Goal: Information Seeking & Learning: Learn about a topic

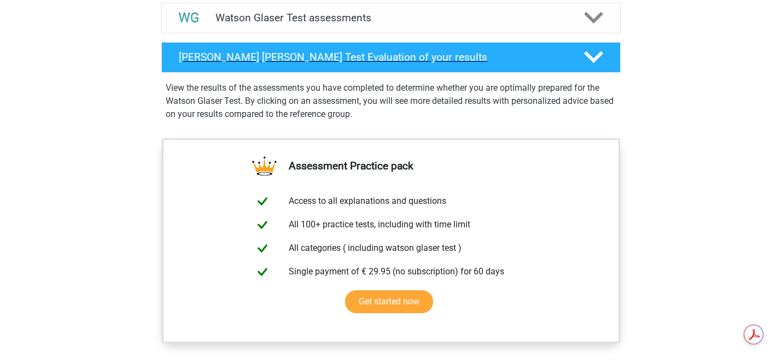
scroll to position [689, 0]
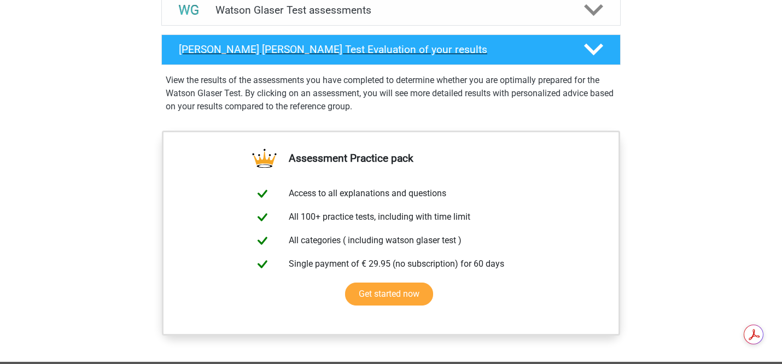
click at [468, 65] on div "Watson Glaser Test Evaluation of your results" at bounding box center [390, 49] width 459 height 31
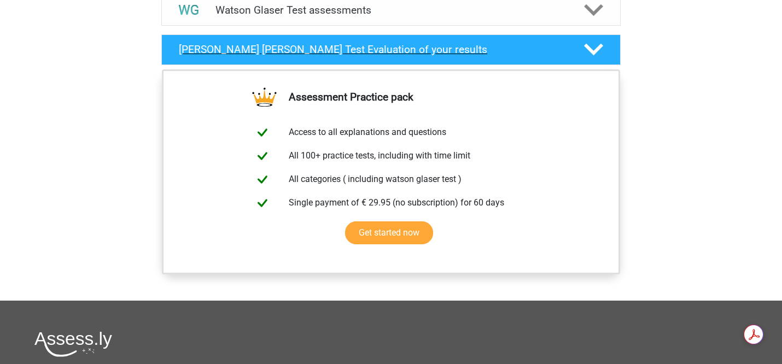
click at [468, 65] on div "Watson Glaser Test Evaluation of your results" at bounding box center [390, 49] width 459 height 31
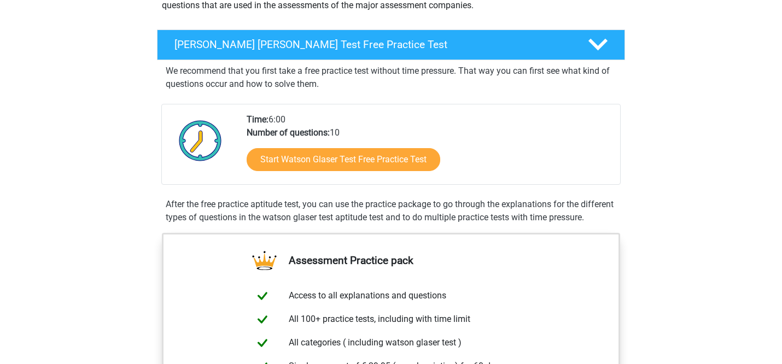
scroll to position [136, 0]
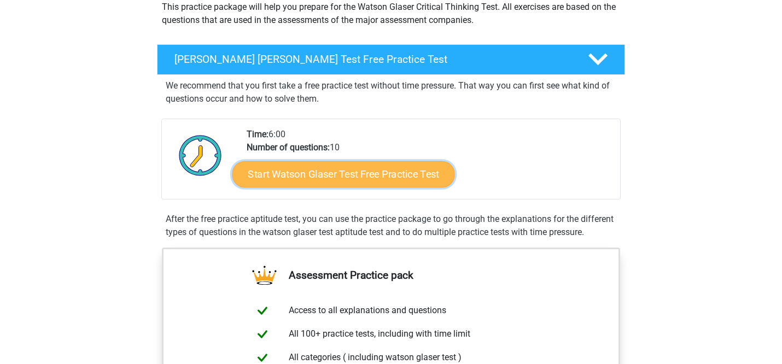
click at [364, 179] on link "Start Watson Glaser Test Free Practice Test" at bounding box center [343, 174] width 223 height 26
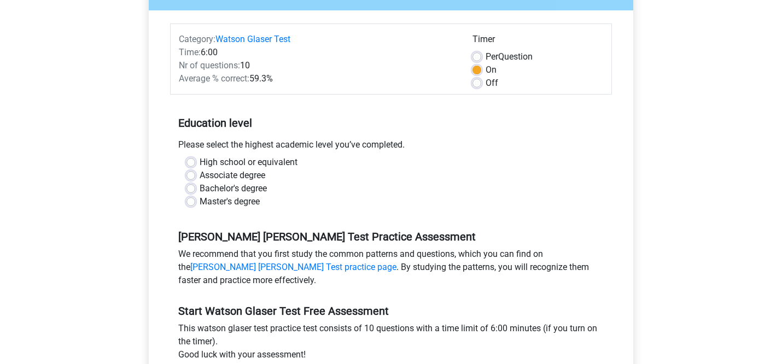
scroll to position [123, 0]
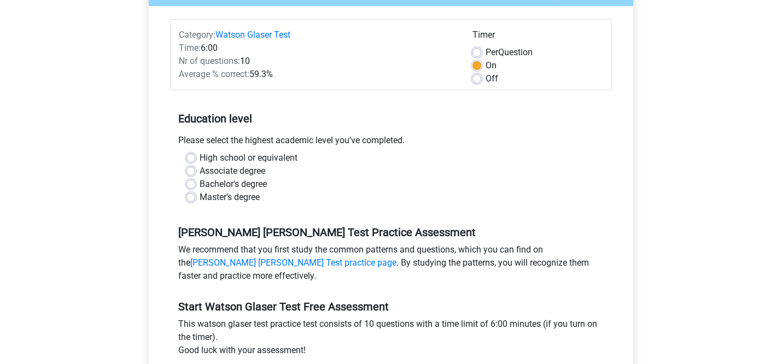
click at [200, 185] on label "Bachelor's degree" at bounding box center [233, 184] width 67 height 13
click at [190, 185] on input "Bachelor's degree" at bounding box center [190, 183] width 9 height 11
radio input "true"
click at [200, 156] on label "High school or equivalent" at bounding box center [249, 157] width 98 height 13
click at [188, 156] on input "High school or equivalent" at bounding box center [190, 156] width 9 height 11
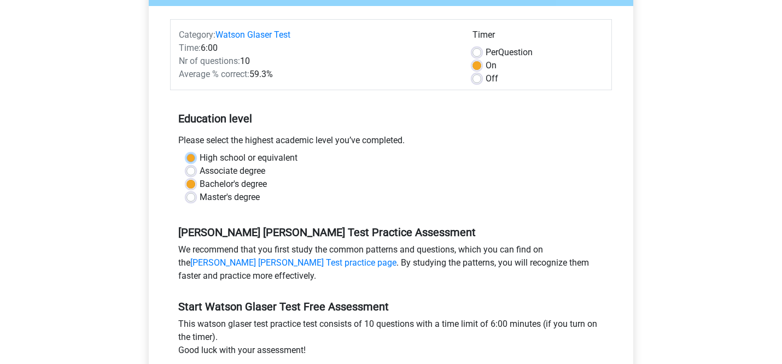
radio input "true"
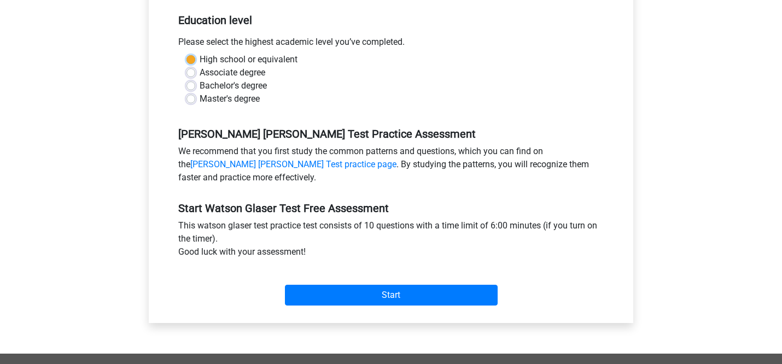
scroll to position [223, 0]
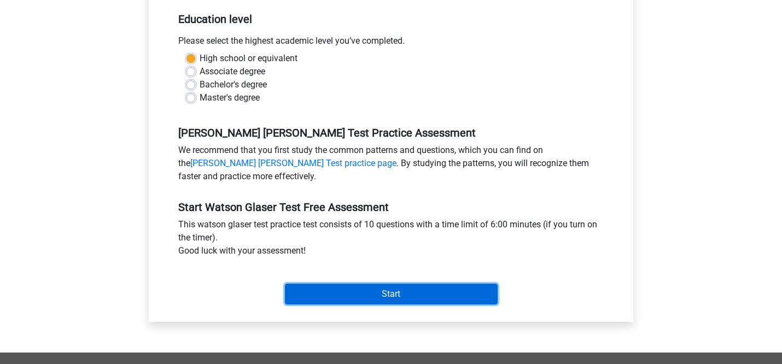
click at [361, 293] on input "Start" at bounding box center [391, 294] width 213 height 21
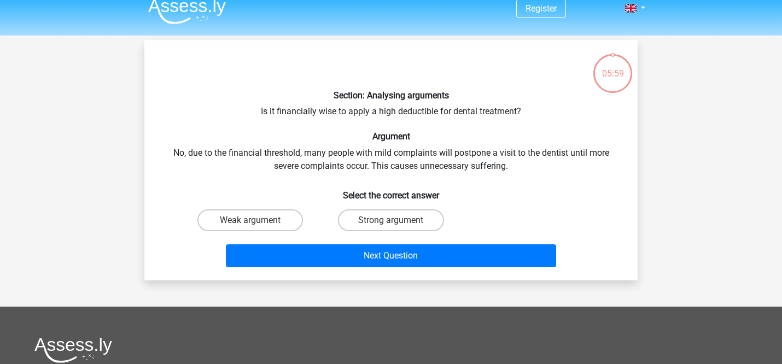
scroll to position [16, 0]
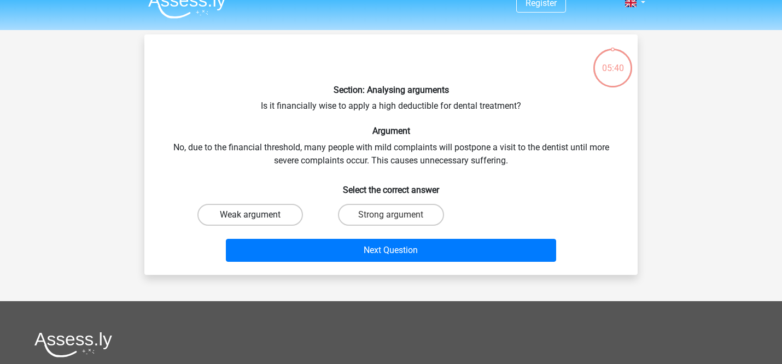
click at [249, 208] on label "Weak argument" at bounding box center [250, 215] width 106 height 22
click at [250, 215] on input "Weak argument" at bounding box center [253, 218] width 7 height 7
radio input "true"
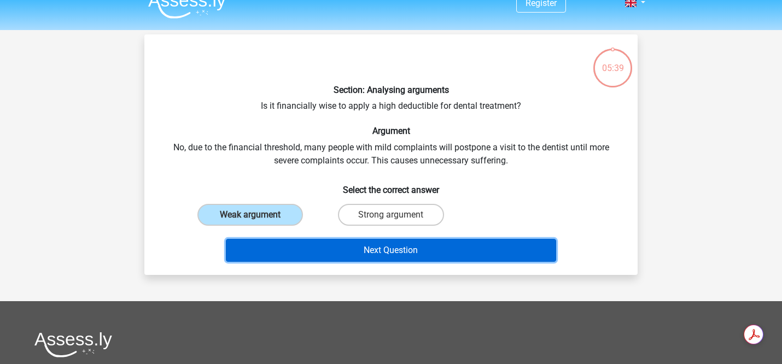
click at [397, 251] on button "Next Question" at bounding box center [391, 250] width 331 height 23
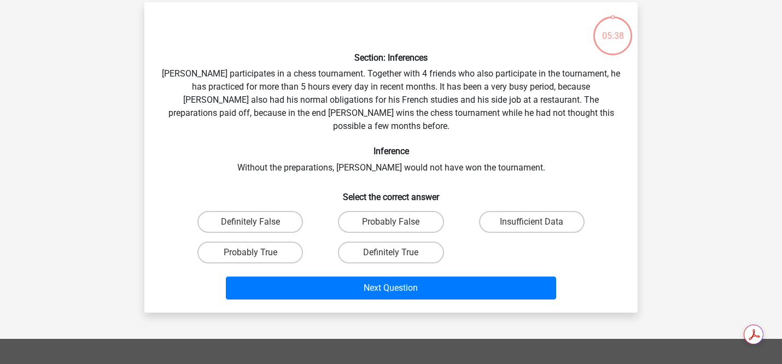
scroll to position [50, 0]
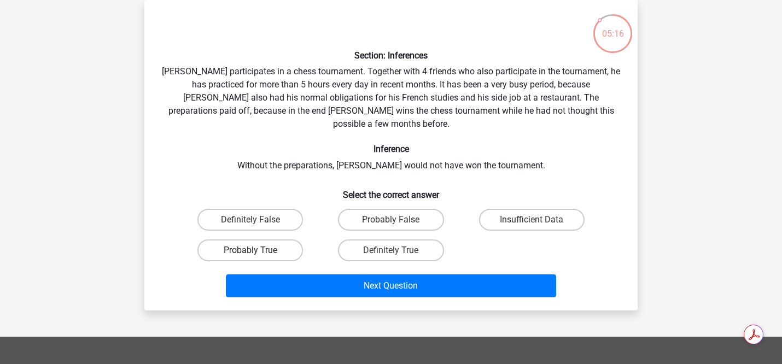
click at [234, 239] on label "Probably True" at bounding box center [250, 250] width 106 height 22
click at [250, 250] on input "Probably True" at bounding box center [253, 253] width 7 height 7
radio input "true"
click at [234, 239] on label "Probably True" at bounding box center [250, 250] width 106 height 22
click at [250, 250] on input "Probably True" at bounding box center [253, 253] width 7 height 7
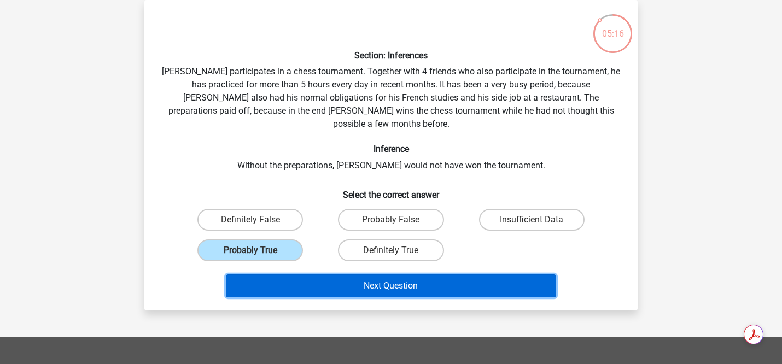
click at [273, 274] on button "Next Question" at bounding box center [391, 285] width 331 height 23
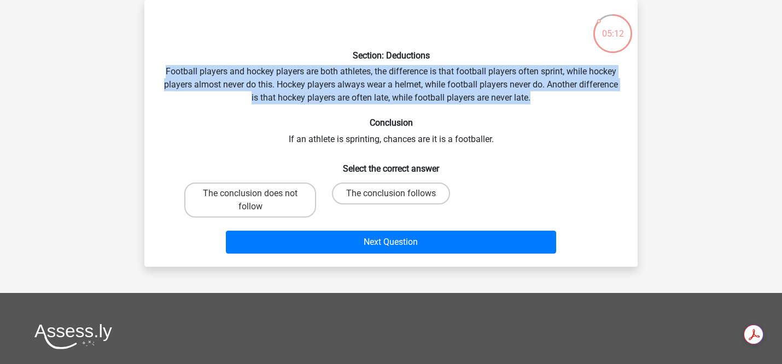
drag, startPoint x: 165, startPoint y: 74, endPoint x: 531, endPoint y: 100, distance: 367.3
click at [531, 100] on div "Section: Deductions Football players and hockey players are both athletes, the …" at bounding box center [391, 133] width 484 height 249
click at [246, 195] on label "The conclusion does not follow" at bounding box center [250, 200] width 132 height 35
click at [250, 195] on input "The conclusion does not follow" at bounding box center [253, 197] width 7 height 7
radio input "true"
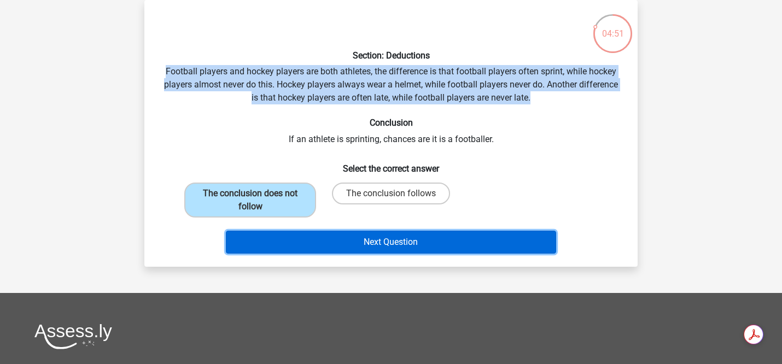
click at [343, 244] on button "Next Question" at bounding box center [391, 242] width 331 height 23
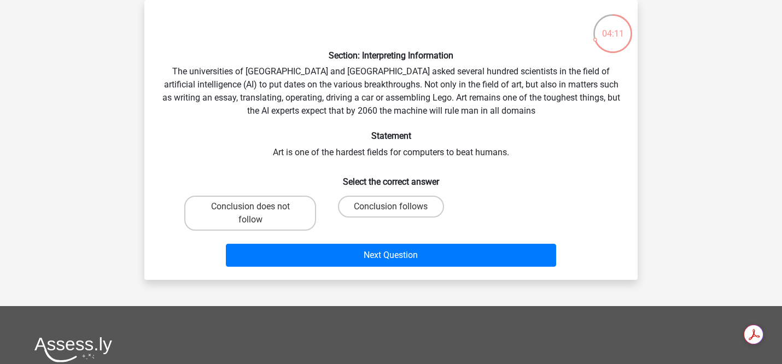
click at [252, 207] on input "Conclusion does not follow" at bounding box center [253, 210] width 7 height 7
radio input "true"
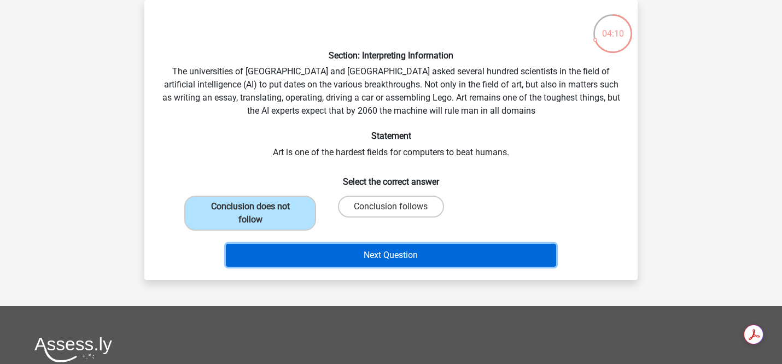
click at [363, 251] on button "Next Question" at bounding box center [391, 255] width 331 height 23
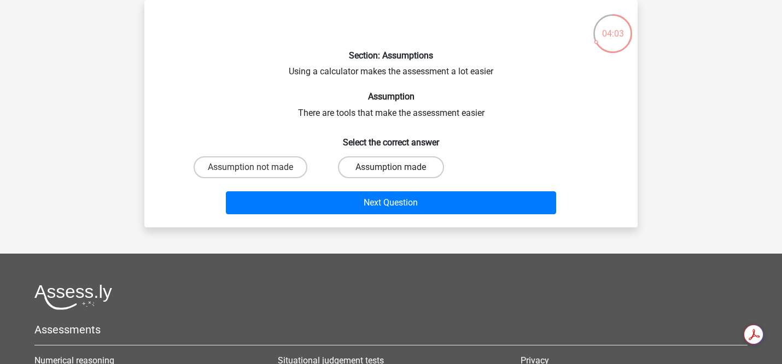
click at [408, 163] on label "Assumption made" at bounding box center [391, 167] width 106 height 22
click at [398, 167] on input "Assumption made" at bounding box center [394, 170] width 7 height 7
radio input "true"
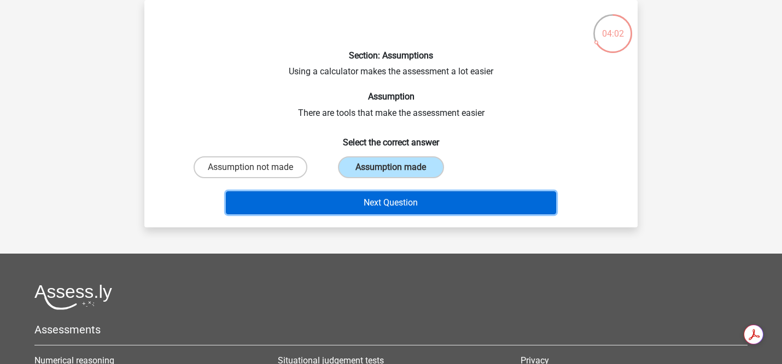
click at [412, 202] on button "Next Question" at bounding box center [391, 202] width 331 height 23
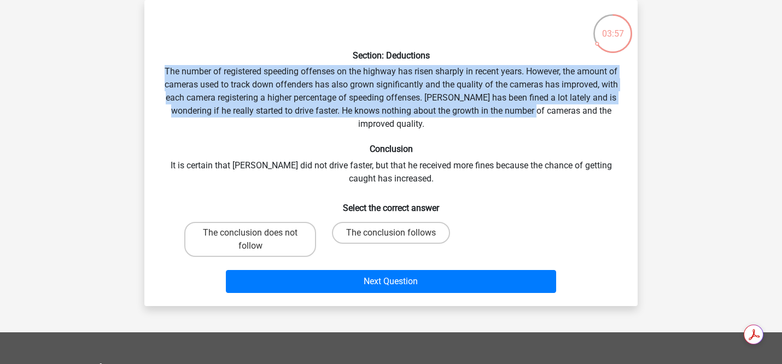
drag, startPoint x: 155, startPoint y: 69, endPoint x: 533, endPoint y: 109, distance: 380.0
click at [533, 109] on div "Section: Deductions The number of registered speeding offenses on the highway h…" at bounding box center [391, 153] width 484 height 289
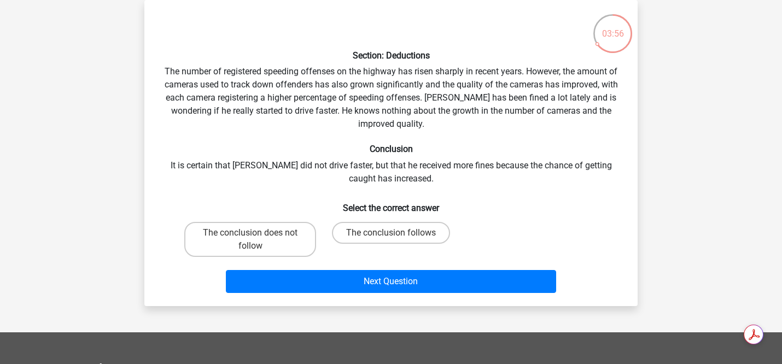
click at [482, 137] on div "Section: Deductions The number of registered speeding offenses on the highway h…" at bounding box center [391, 153] width 484 height 289
click at [280, 244] on label "The conclusion does not follow" at bounding box center [250, 239] width 132 height 35
click at [258, 240] on input "The conclusion does not follow" at bounding box center [253, 236] width 7 height 7
radio input "true"
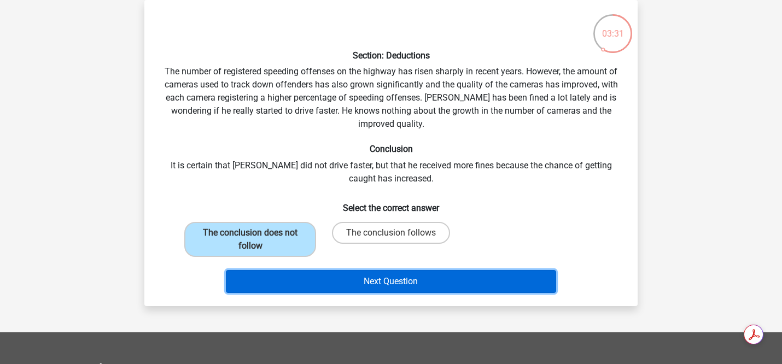
click at [432, 277] on button "Next Question" at bounding box center [391, 281] width 331 height 23
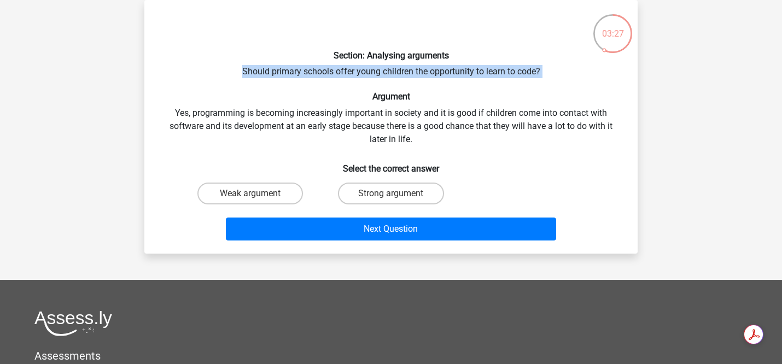
drag, startPoint x: 236, startPoint y: 86, endPoint x: 212, endPoint y: 67, distance: 31.2
click at [212, 67] on div "Section: Analysing arguments Should primary schools offer young children the op…" at bounding box center [391, 127] width 484 height 236
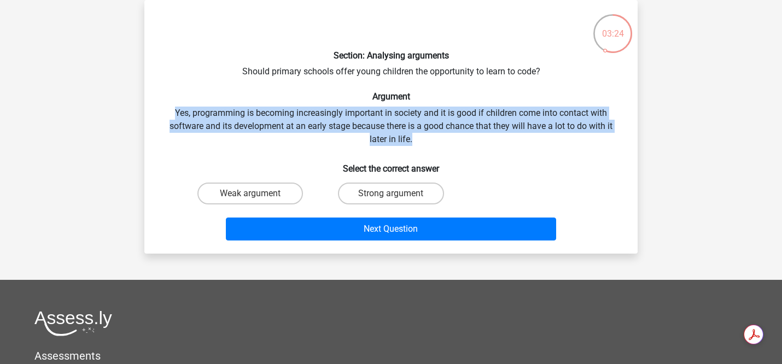
drag, startPoint x: 171, startPoint y: 107, endPoint x: 418, endPoint y: 134, distance: 248.7
click at [418, 134] on div "Section: Analysing arguments Should primary schools offer young children the op…" at bounding box center [391, 127] width 484 height 236
click at [271, 192] on label "Weak argument" at bounding box center [250, 194] width 106 height 22
click at [258, 194] on input "Weak argument" at bounding box center [253, 197] width 7 height 7
radio input "true"
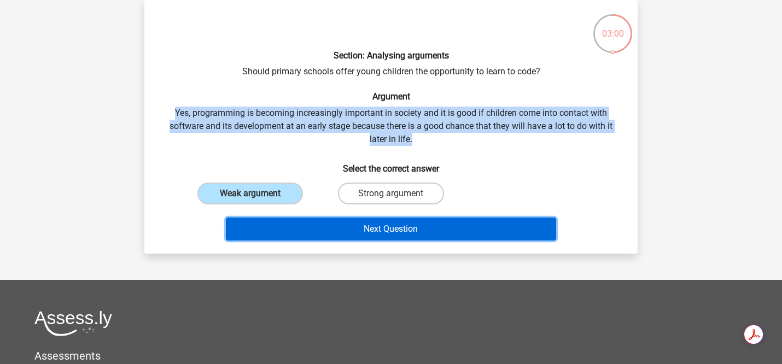
click at [360, 227] on button "Next Question" at bounding box center [391, 229] width 331 height 23
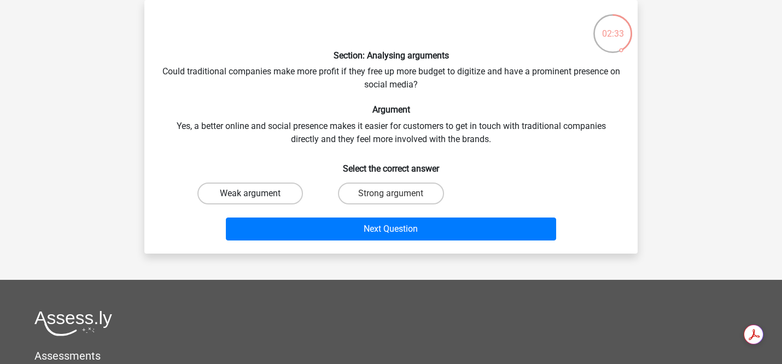
click at [261, 184] on label "Weak argument" at bounding box center [250, 194] width 106 height 22
click at [258, 194] on input "Weak argument" at bounding box center [253, 197] width 7 height 7
radio input "true"
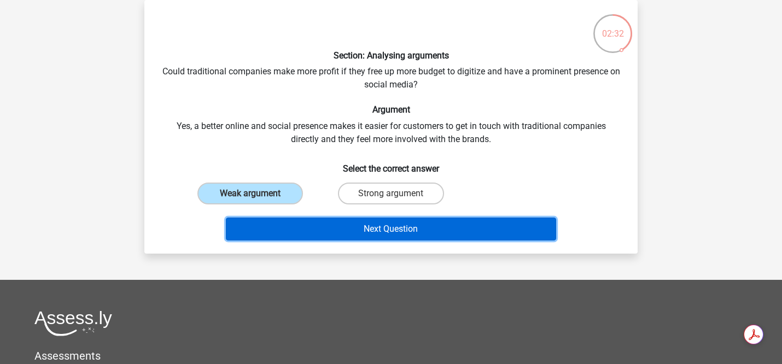
click at [342, 221] on button "Next Question" at bounding box center [391, 229] width 331 height 23
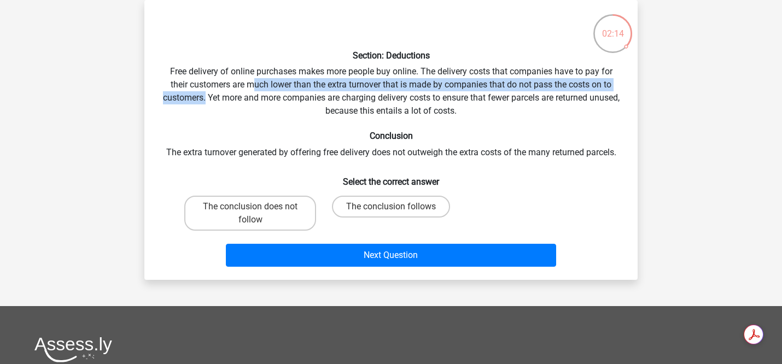
drag, startPoint x: 255, startPoint y: 87, endPoint x: 219, endPoint y: 96, distance: 36.6
click at [219, 96] on div "Section: Deductions Free delivery of online purchases makes more people buy onl…" at bounding box center [391, 140] width 484 height 262
click at [249, 220] on label "The conclusion does not follow" at bounding box center [250, 213] width 132 height 35
click at [250, 214] on input "The conclusion does not follow" at bounding box center [253, 210] width 7 height 7
radio input "true"
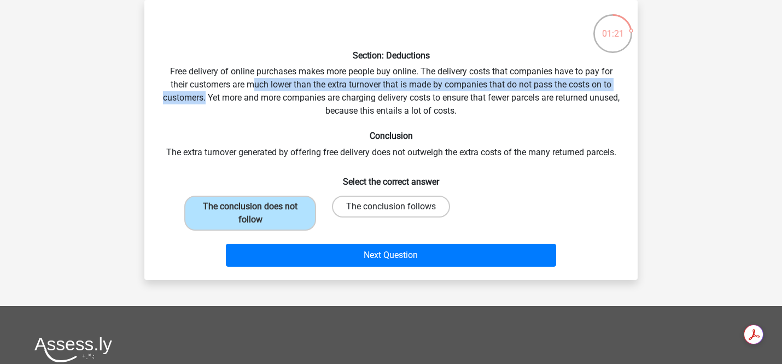
click at [377, 200] on label "The conclusion follows" at bounding box center [391, 207] width 118 height 22
click at [391, 207] on input "The conclusion follows" at bounding box center [394, 210] width 7 height 7
radio input "true"
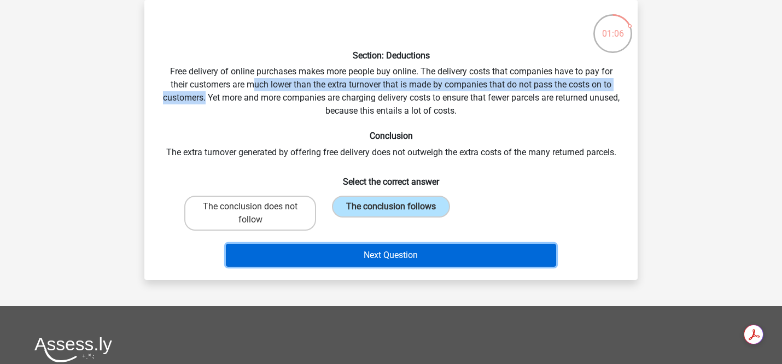
click at [411, 250] on button "Next Question" at bounding box center [391, 255] width 331 height 23
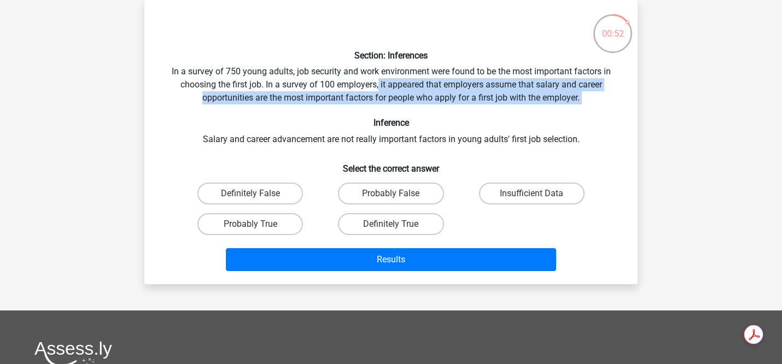
drag, startPoint x: 378, startPoint y: 88, endPoint x: 589, endPoint y: 106, distance: 211.2
click at [589, 106] on div "Section: Inferences In a survey of 750 young adults, job security and work envi…" at bounding box center [391, 142] width 484 height 267
click at [448, 87] on div "Section: Inferences In a survey of 750 young adults, job security and work envi…" at bounding box center [391, 142] width 484 height 267
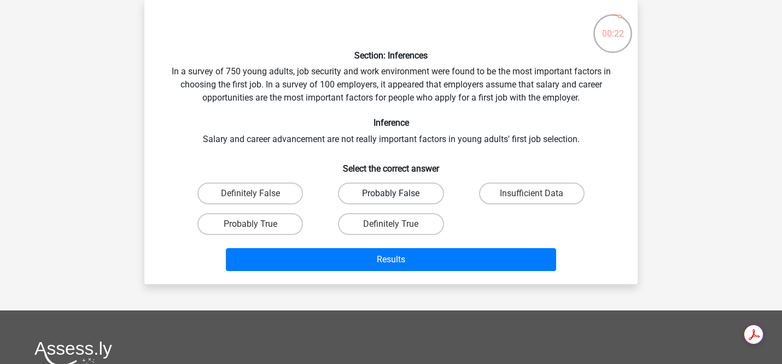
click at [417, 192] on label "Probably False" at bounding box center [391, 194] width 106 height 22
click at [398, 194] on input "Probably False" at bounding box center [394, 197] width 7 height 7
radio input "true"
click at [523, 205] on div "Insufficient Data" at bounding box center [531, 193] width 141 height 31
click at [500, 192] on label "Insufficient Data" at bounding box center [532, 194] width 106 height 22
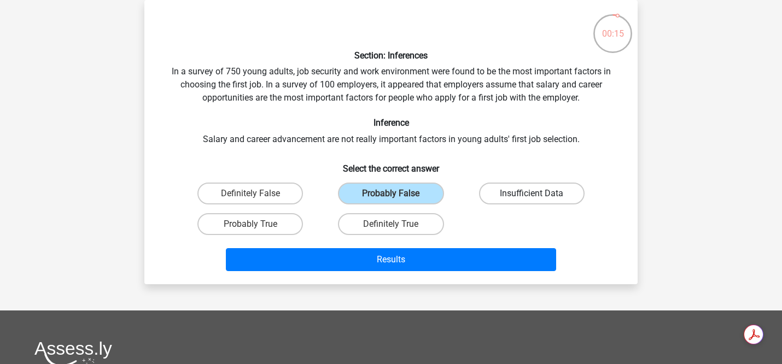
click at [531, 194] on input "Insufficient Data" at bounding box center [534, 197] width 7 height 7
radio input "true"
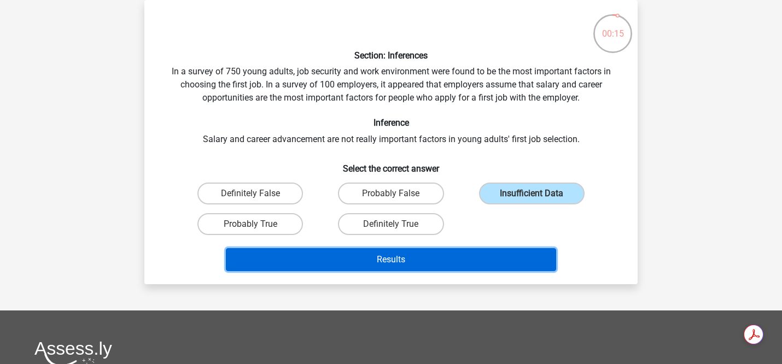
click at [472, 254] on button "Results" at bounding box center [391, 259] width 331 height 23
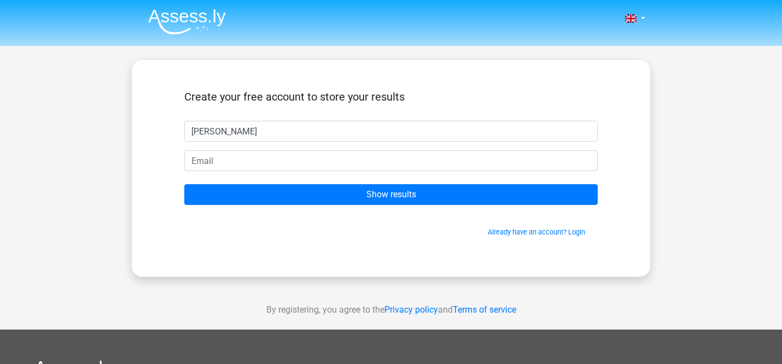
type input "Dan"
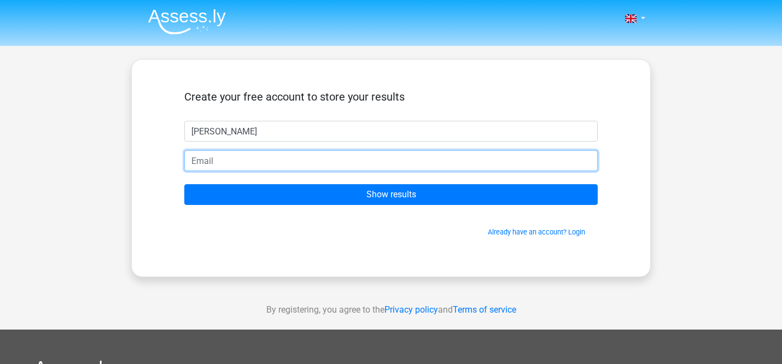
click at [312, 166] on input "email" at bounding box center [390, 160] width 413 height 21
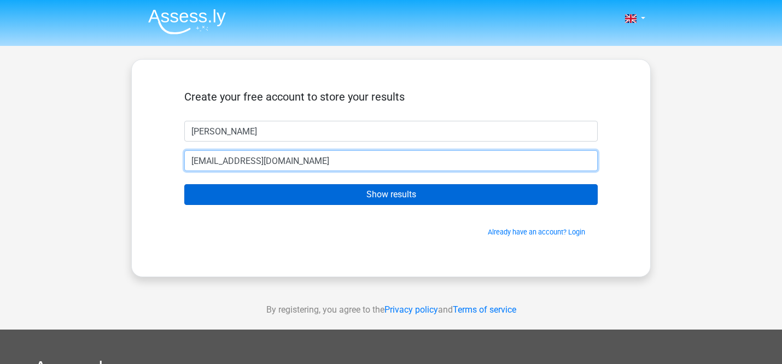
type input "danthemanjasonl@gmail.com"
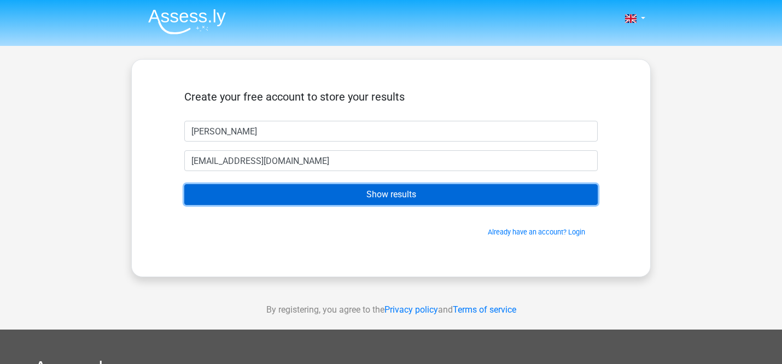
click at [307, 191] on input "Show results" at bounding box center [390, 194] width 413 height 21
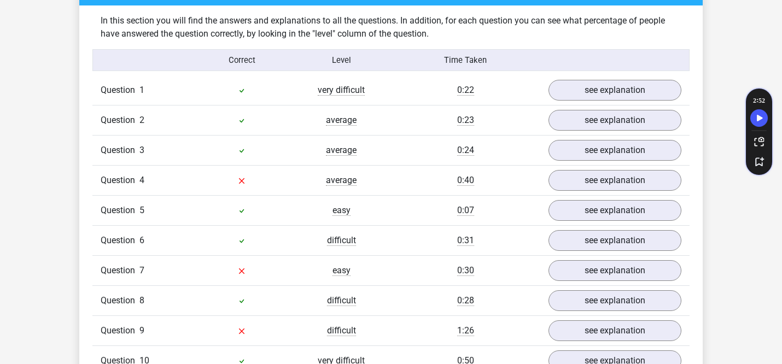
scroll to position [846, 0]
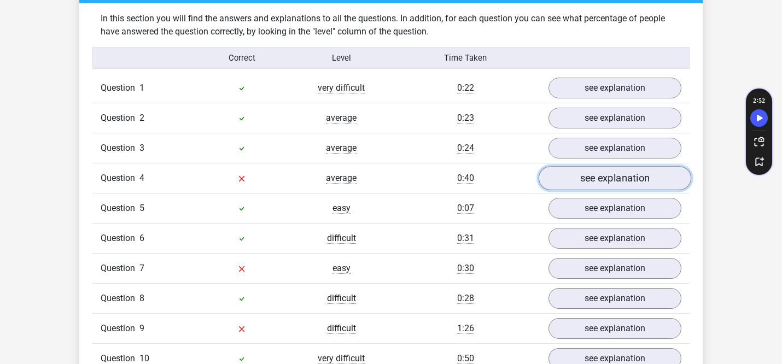
click at [624, 173] on link "see explanation" at bounding box center [615, 179] width 153 height 24
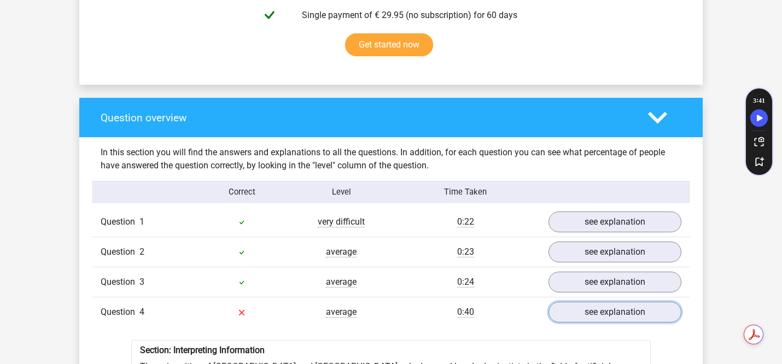
scroll to position [711, 0]
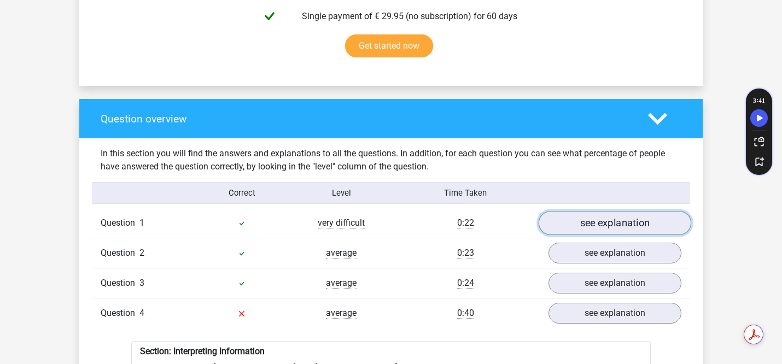
click at [599, 219] on link "see explanation" at bounding box center [615, 224] width 153 height 24
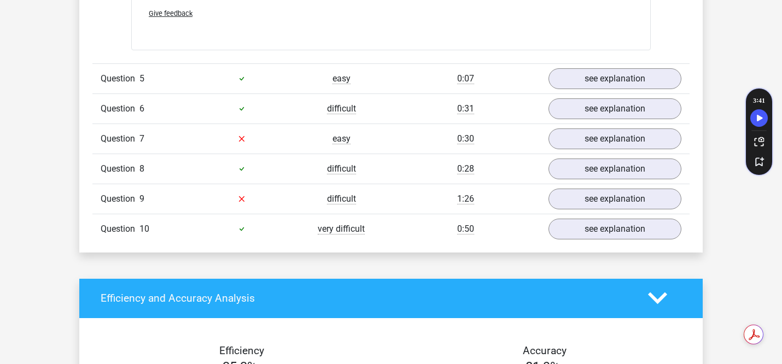
scroll to position [1571, 0]
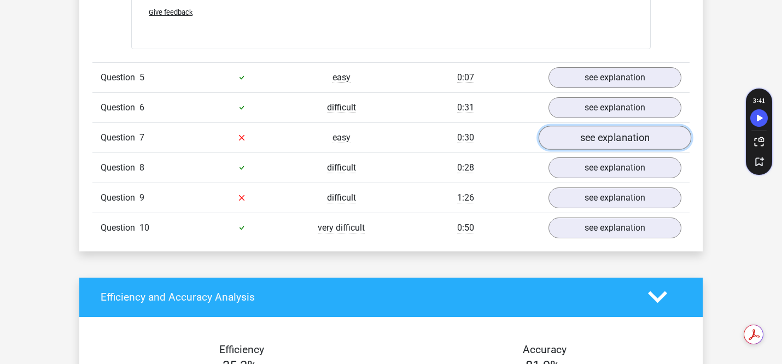
click at [592, 139] on link "see explanation" at bounding box center [615, 138] width 153 height 24
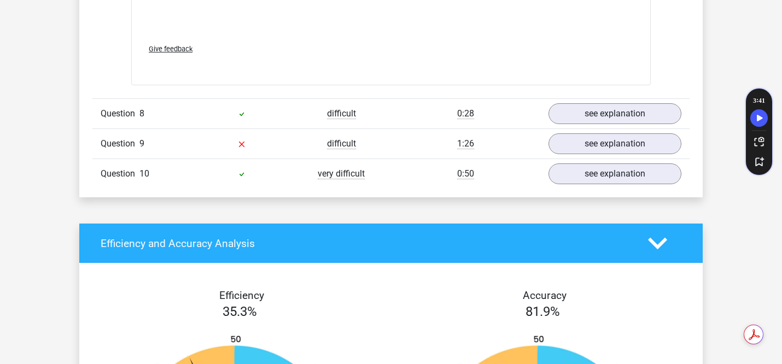
scroll to position [2199, 0]
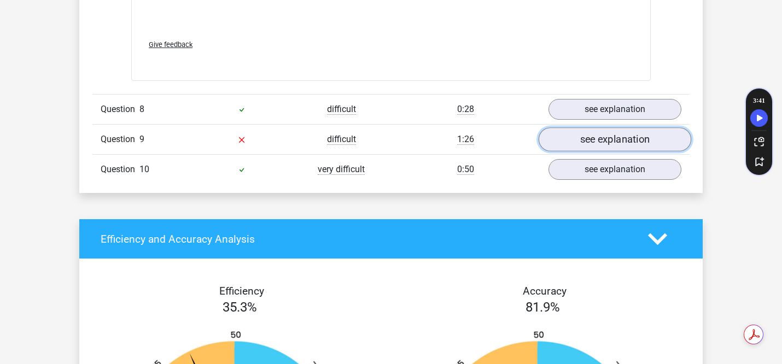
click at [598, 138] on link "see explanation" at bounding box center [615, 139] width 153 height 24
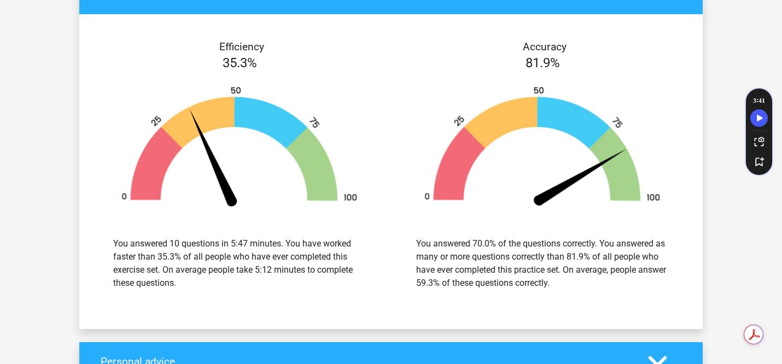
scroll to position [3040, 0]
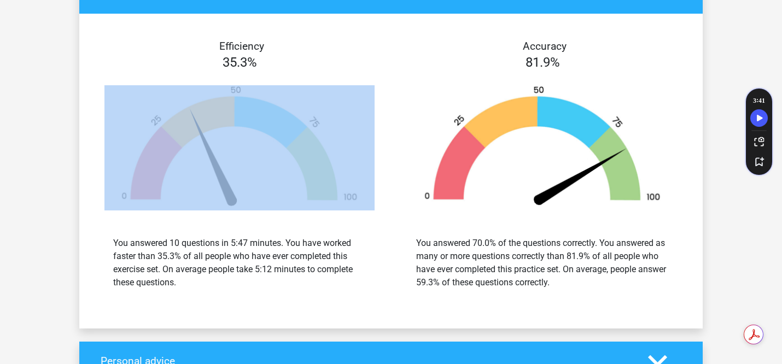
drag, startPoint x: 390, startPoint y: 198, endPoint x: 137, endPoint y: 172, distance: 254.0
click at [137, 172] on div "Efficiency 35.3% You answered 10 questions in 5:47 minutes. You have worked fas…" at bounding box center [239, 171] width 303 height 262
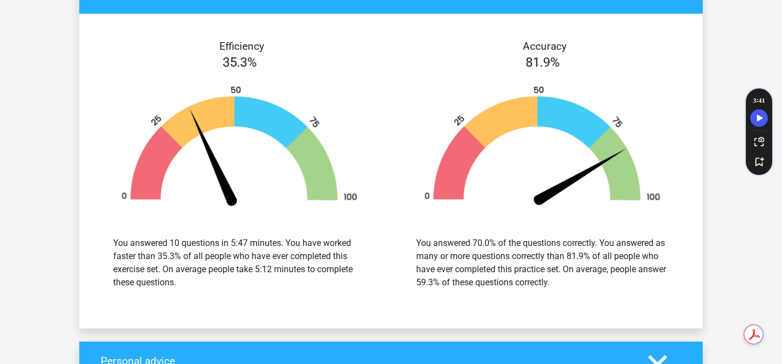
click at [284, 294] on div "You answered 10 questions in 5:47 minutes. You have worked faster than 35.3% of…" at bounding box center [239, 263] width 286 height 79
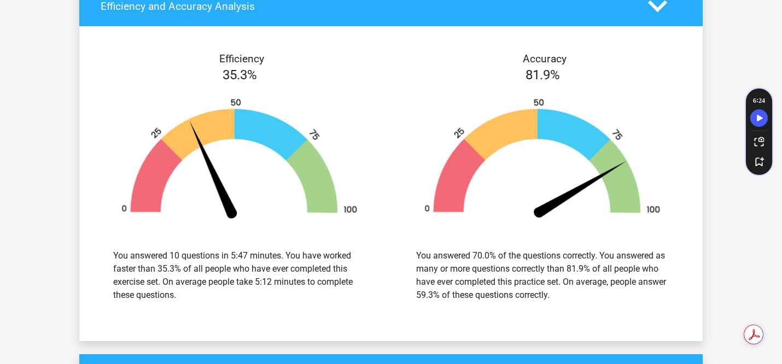
scroll to position [3040, 0]
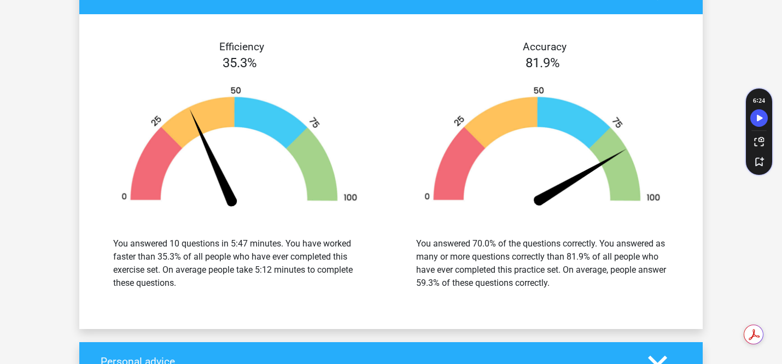
drag, startPoint x: 629, startPoint y: 297, endPoint x: 382, endPoint y: 106, distance: 312.9
click at [382, 106] on div "Efficiency 35.3% You answered 10 questions in 5:47 minutes. You have worked fas…" at bounding box center [390, 171] width 623 height 289
click at [621, 318] on div "Efficiency 35.3% You answered 10 questions in 5:47 minutes. You have worked fas…" at bounding box center [390, 171] width 607 height 315
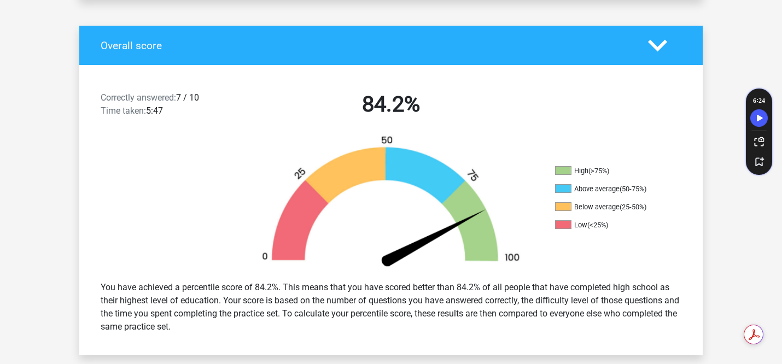
scroll to position [214, 0]
